Goal: Navigation & Orientation: Find specific page/section

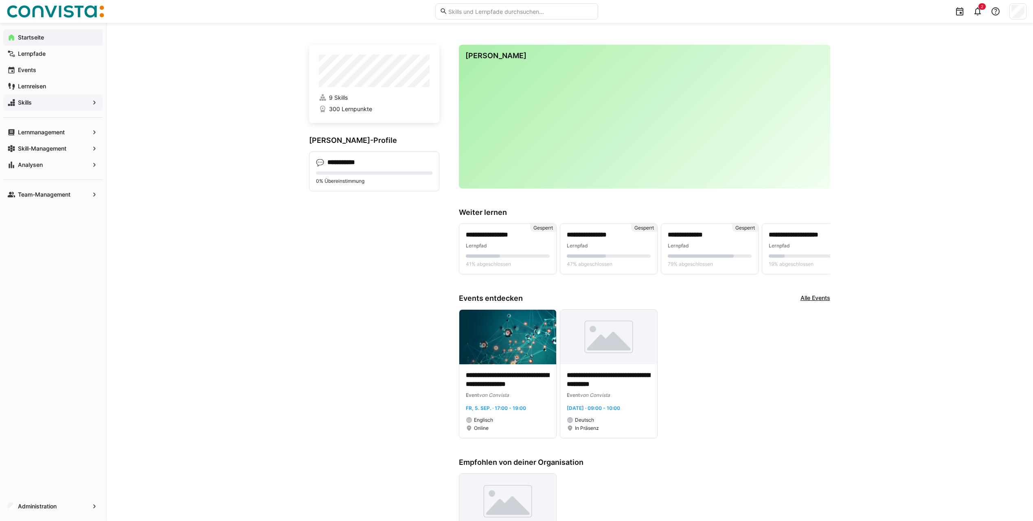
click at [57, 100] on span "Skills" at bounding box center [53, 103] width 72 height 8
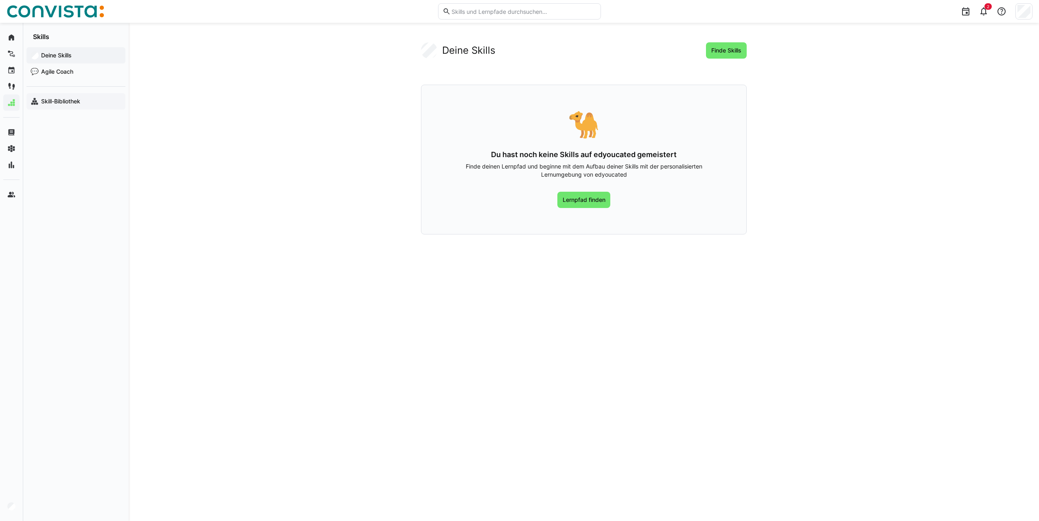
click at [63, 105] on span "Skill-Bibliothek" at bounding box center [80, 101] width 81 height 8
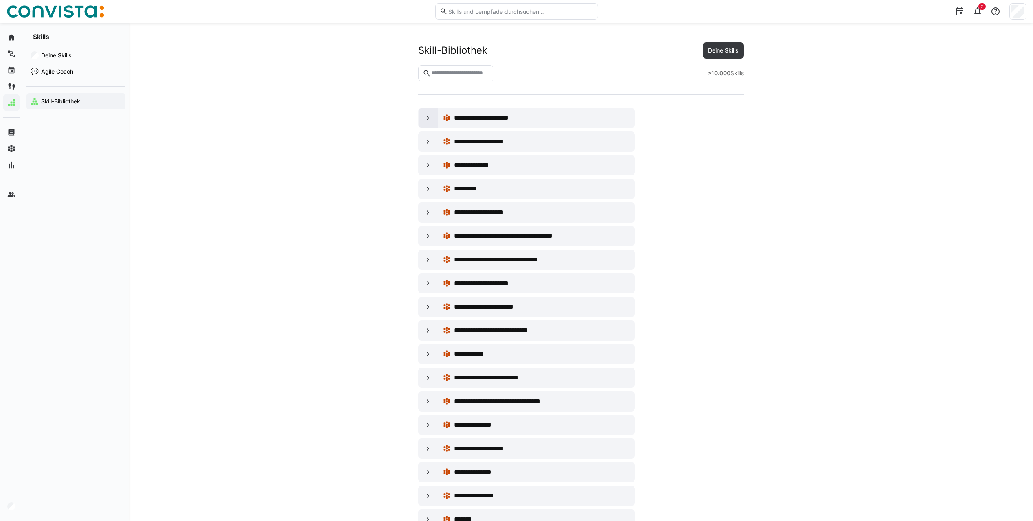
click at [419, 119] on div at bounding box center [429, 118] width 20 height 20
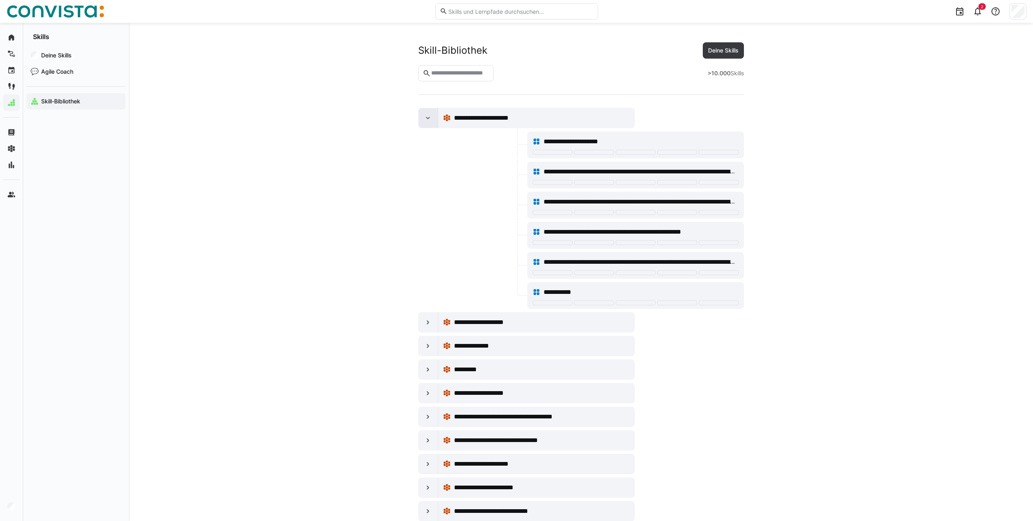
click at [419, 119] on div at bounding box center [429, 118] width 20 height 20
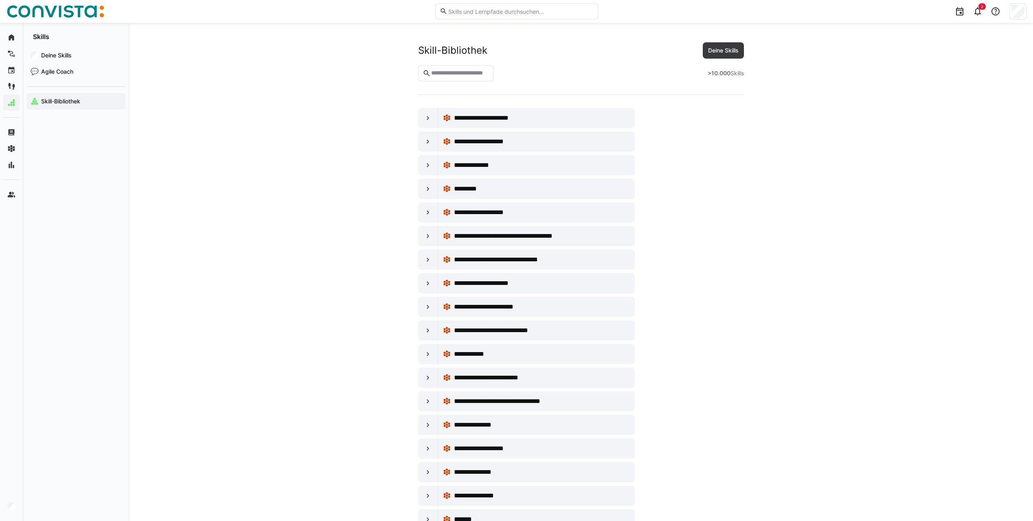
click at [478, 72] on input "text" at bounding box center [459, 73] width 59 height 7
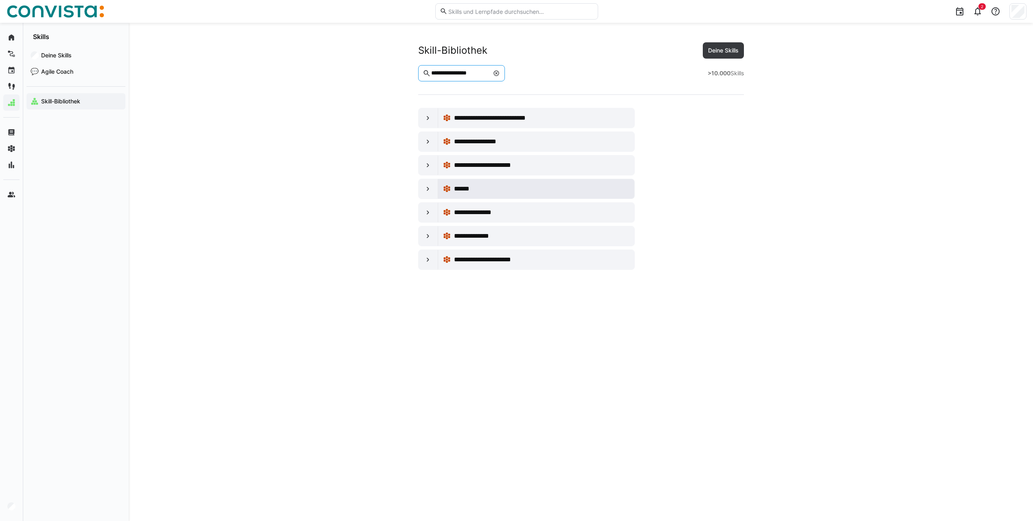
type input "**********"
drag, startPoint x: 439, startPoint y: 179, endPoint x: 439, endPoint y: 186, distance: 6.9
click at [439, 180] on div "******" at bounding box center [536, 189] width 196 height 20
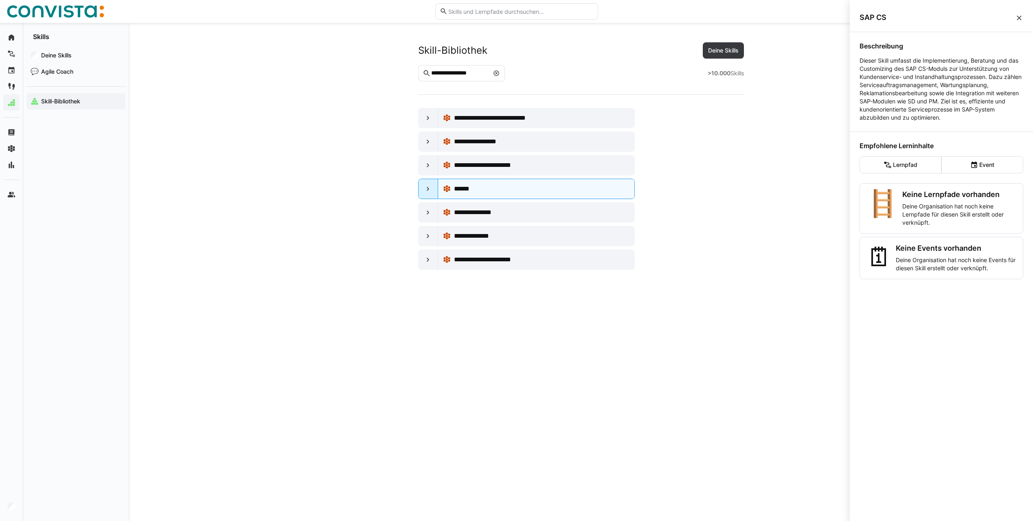
click at [430, 191] on eds-icon at bounding box center [428, 189] width 8 height 8
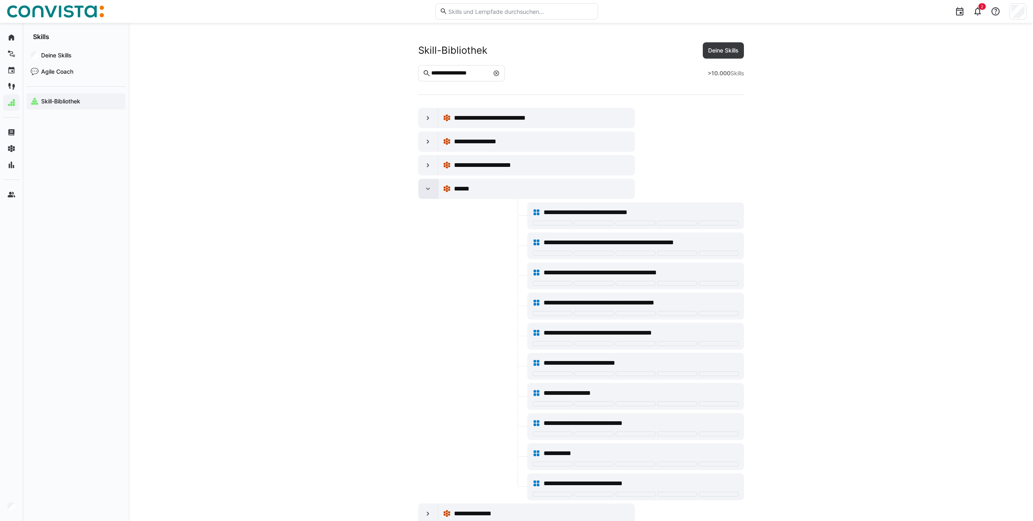
click at [430, 191] on eds-icon at bounding box center [428, 189] width 8 height 8
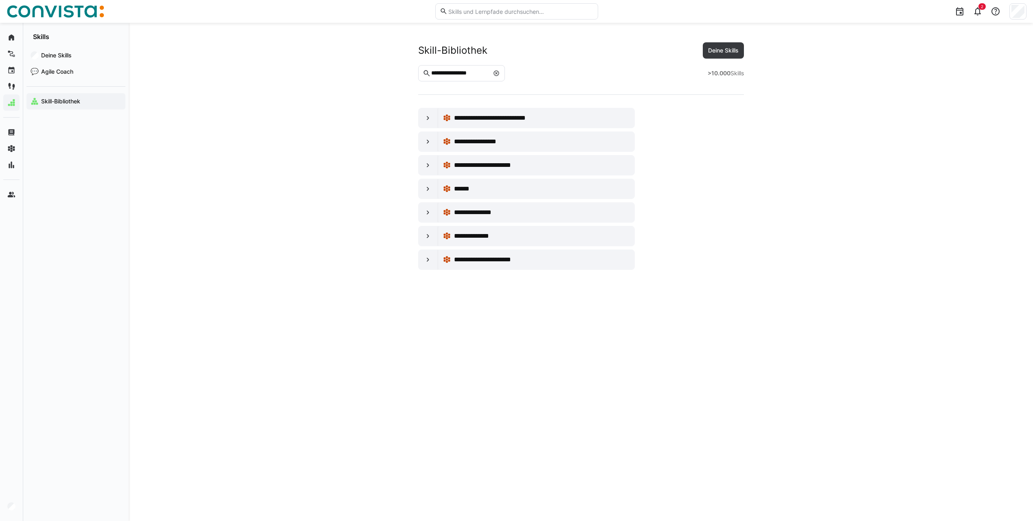
click at [501, 75] on span at bounding box center [496, 73] width 8 height 8
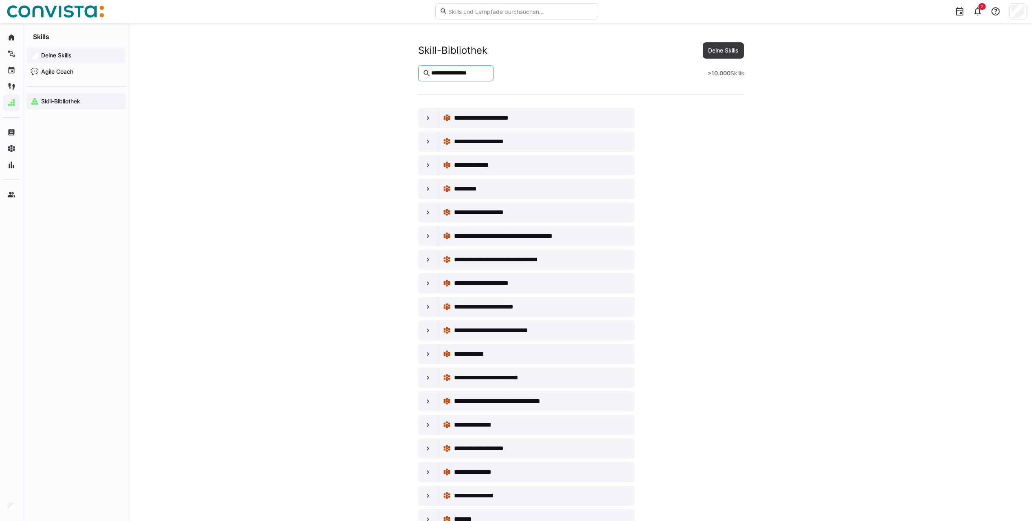
click at [77, 61] on div "Deine Skills" at bounding box center [75, 55] width 99 height 16
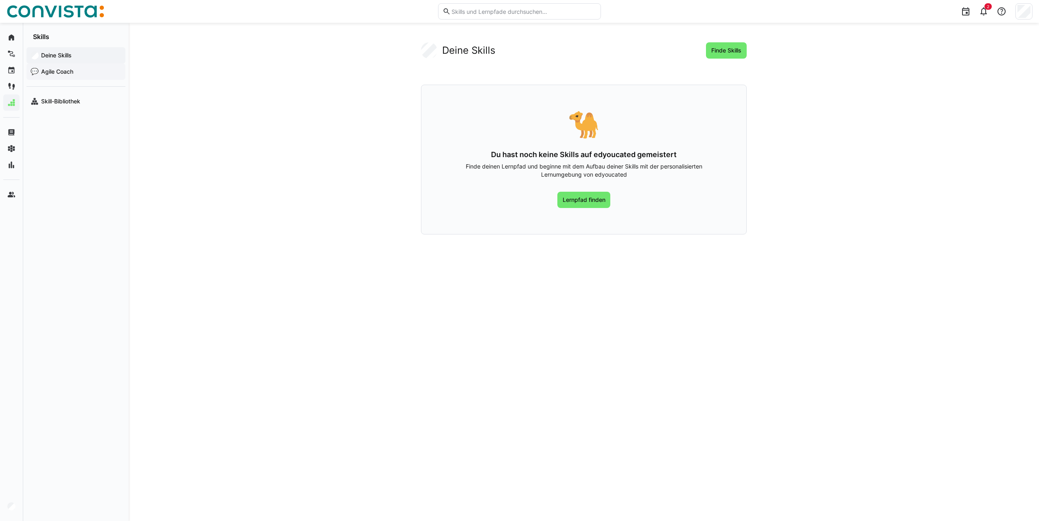
click at [72, 68] on span "Agile Coach" at bounding box center [80, 72] width 81 height 8
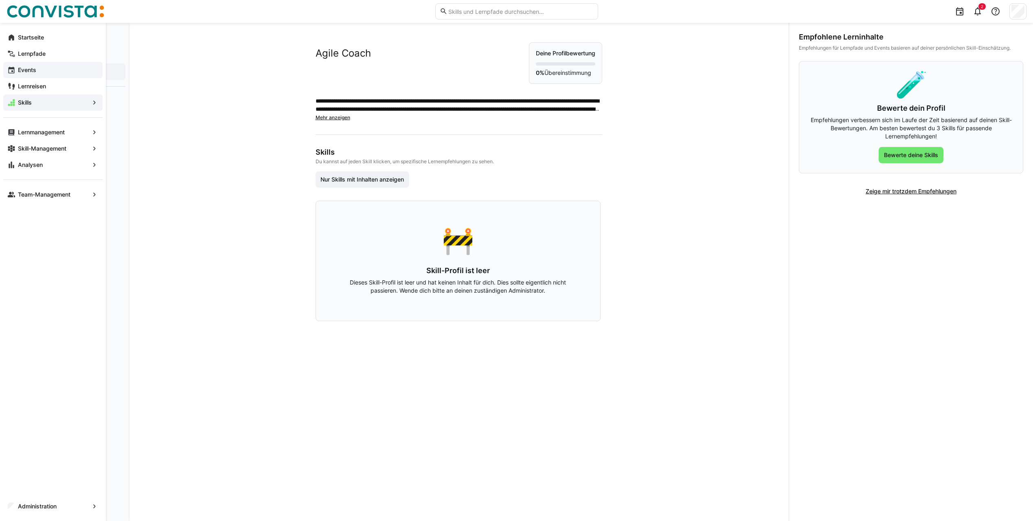
click at [43, 72] on span "Events" at bounding box center [58, 70] width 82 height 8
